Goal: Information Seeking & Learning: Learn about a topic

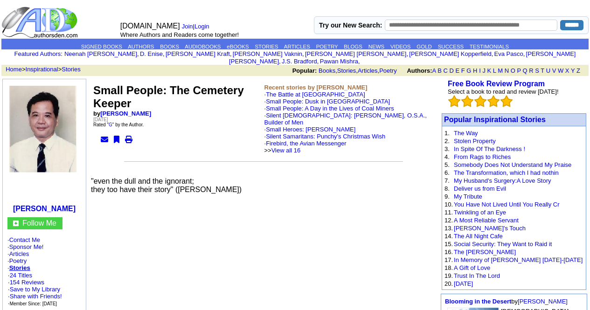
scroll to position [995, 0]
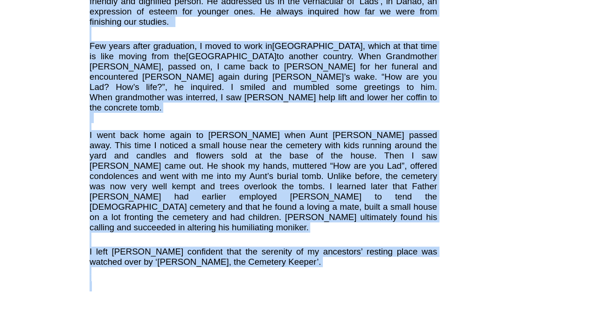
click at [202, 247] on span "I left [PERSON_NAME] confident that the serenity of my ancestors’ resting place…" at bounding box center [264, 257] width 348 height 20
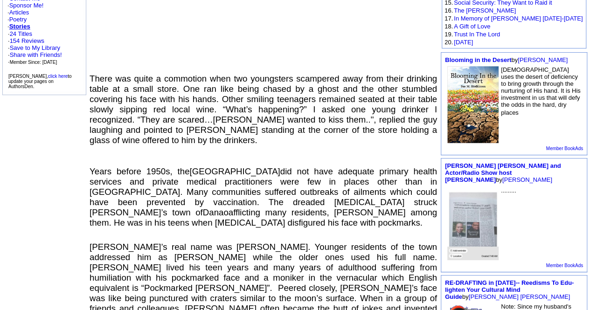
scroll to position [146, 0]
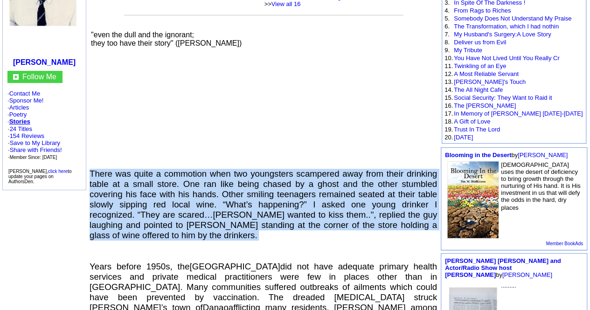
drag, startPoint x: 89, startPoint y: 160, endPoint x: 210, endPoint y: 224, distance: 136.7
click at [210, 224] on p "There was quite a commotion when two youngsters scampered away from their drink…" at bounding box center [264, 208] width 348 height 79
copy span "There was quite a commotion when two youngsters scampered away from their drink…"
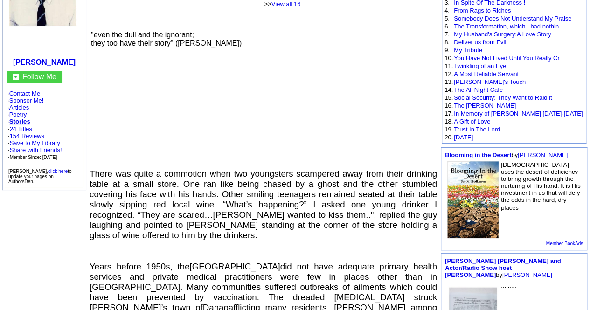
click at [153, 141] on p at bounding box center [264, 148] width 348 height 14
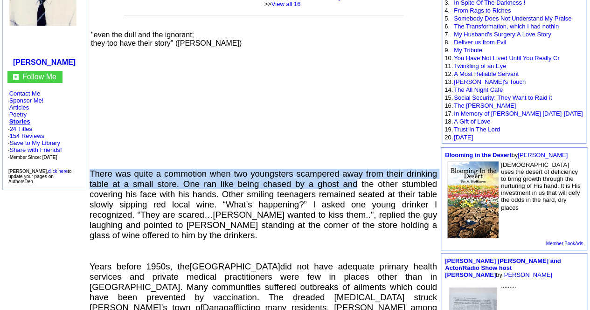
drag, startPoint x: 91, startPoint y: 162, endPoint x: 360, endPoint y: 178, distance: 269.7
click at [360, 178] on span "There was quite a commotion when two youngsters scampered away from their drink…" at bounding box center [264, 204] width 348 height 71
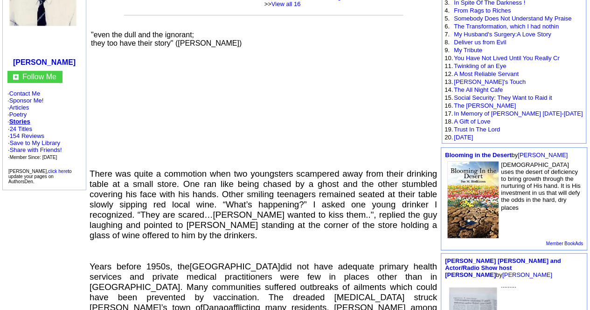
click at [218, 155] on p at bounding box center [264, 162] width 348 height 14
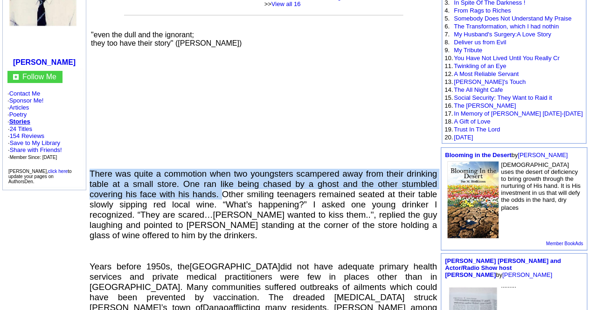
drag, startPoint x: 89, startPoint y: 159, endPoint x: 221, endPoint y: 187, distance: 134.5
click at [221, 187] on span "There was quite a commotion when two youngsters scampered away from their drink…" at bounding box center [264, 204] width 348 height 71
copy span "There was quite a commotion when two youngsters scampered away from their drink…"
click at [223, 185] on span "There was quite a commotion when two youngsters scampered away from their drink…" at bounding box center [264, 204] width 348 height 71
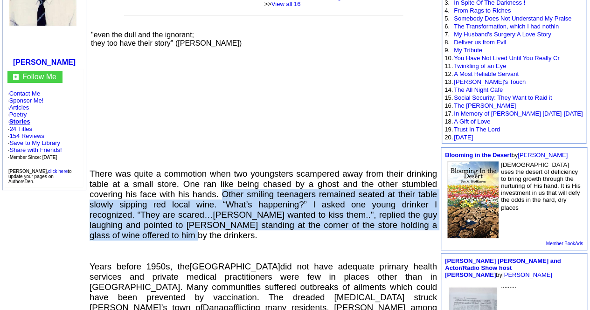
drag, startPoint x: 223, startPoint y: 183, endPoint x: 401, endPoint y: 224, distance: 183.4
click at [401, 224] on p "There was quite a commotion when two youngsters scampered away from their drink…" at bounding box center [264, 208] width 348 height 79
copy span "Other smiling teenagers remained seated at their table slowly sipping red local…"
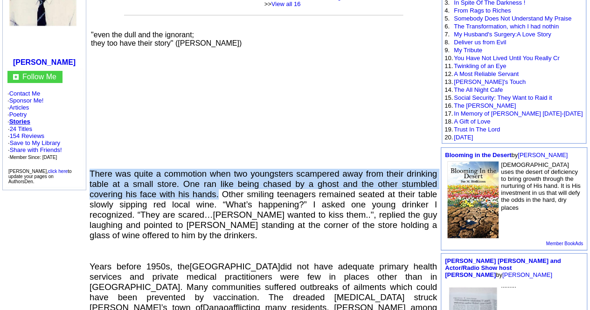
drag, startPoint x: 91, startPoint y: 160, endPoint x: 219, endPoint y: 180, distance: 129.9
click at [219, 180] on span "There was quite a commotion when two youngsters scampered away from their drink…" at bounding box center [264, 204] width 348 height 71
copy span "There was quite a commotion when two youngsters scampered away from their drink…"
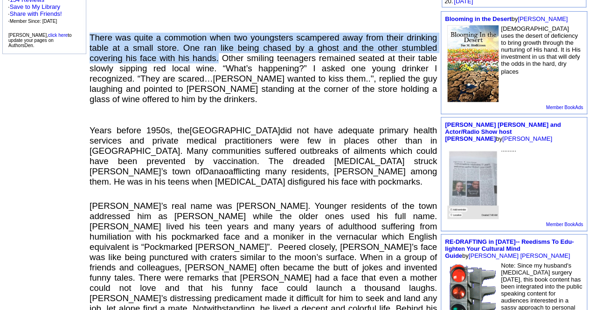
scroll to position [307, 0]
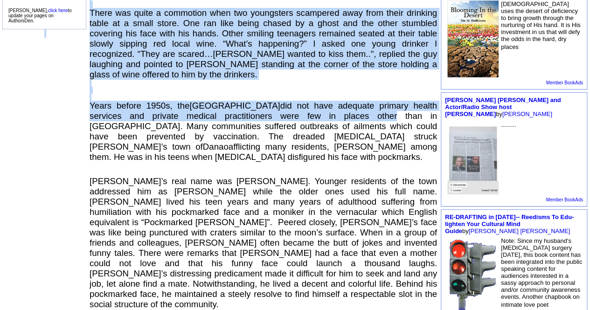
drag, startPoint x: 86, startPoint y: 89, endPoint x: 292, endPoint y: 104, distance: 206.7
click at [292, 104] on span "Years before 1950s, the Philippines did not have adequate primary health servic…" at bounding box center [264, 131] width 348 height 61
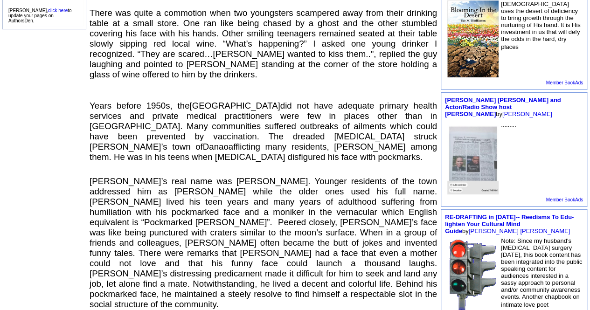
drag, startPoint x: 89, startPoint y: 90, endPoint x: 180, endPoint y: 91, distance: 91.5
drag, startPoint x: 180, startPoint y: 91, endPoint x: 91, endPoint y: 88, distance: 89.2
click at [91, 88] on p at bounding box center [264, 94] width 348 height 14
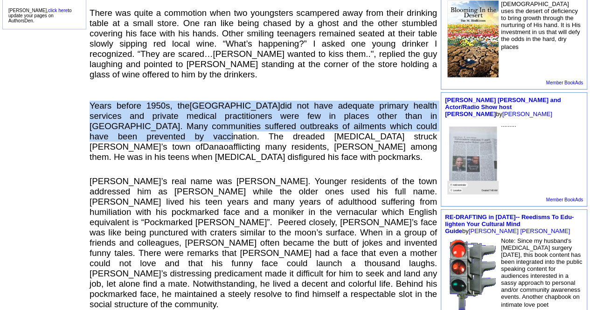
drag, startPoint x: 91, startPoint y: 88, endPoint x: 415, endPoint y: 115, distance: 325.8
click at [415, 115] on span "Years before 1950s, the Philippines did not have adequate primary health servic…" at bounding box center [264, 131] width 348 height 61
copy span "Years before 1950s, the Philippines did not have adequate primary health servic…"
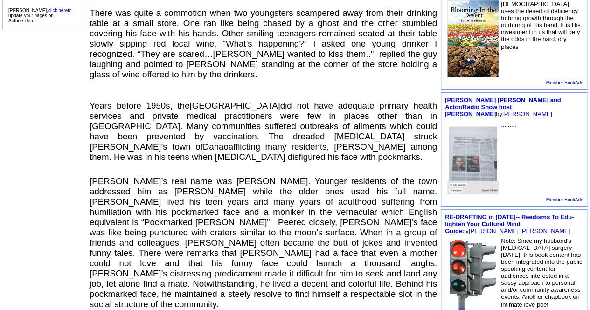
click at [419, 119] on span "Years before 1950s, the Philippines did not have adequate primary health servic…" at bounding box center [264, 131] width 348 height 61
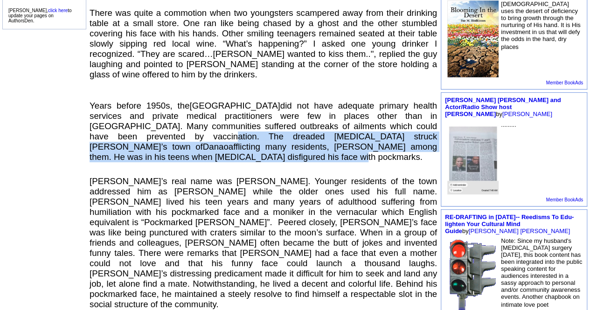
drag, startPoint x: 418, startPoint y: 115, endPoint x: 426, endPoint y: 132, distance: 18.2
click at [426, 132] on p "Years before 1950s, the Philippines did not have adequate primary health servic…" at bounding box center [264, 139] width 348 height 76
copy span "The dreaded [MEDICAL_DATA] struck [PERSON_NAME]’s town of [GEOGRAPHIC_DATA] aff…"
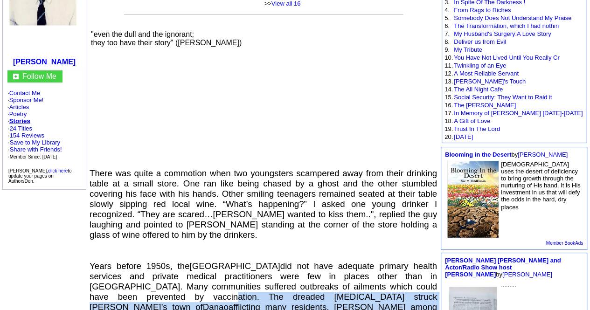
scroll to position [0, 0]
